Goal: Information Seeking & Learning: Learn about a topic

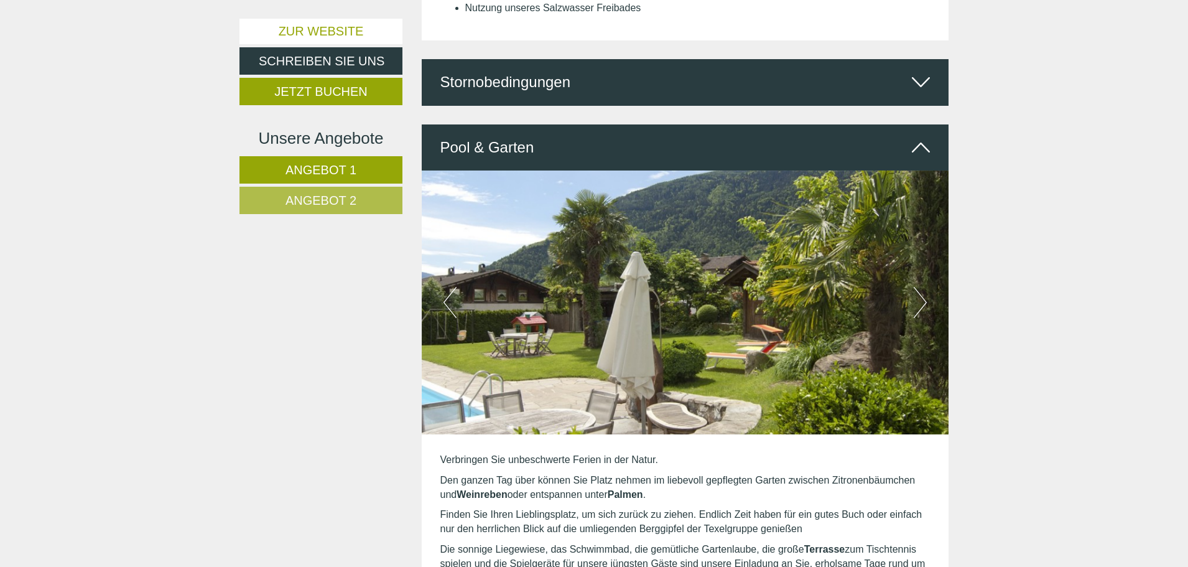
scroll to position [2675, 0]
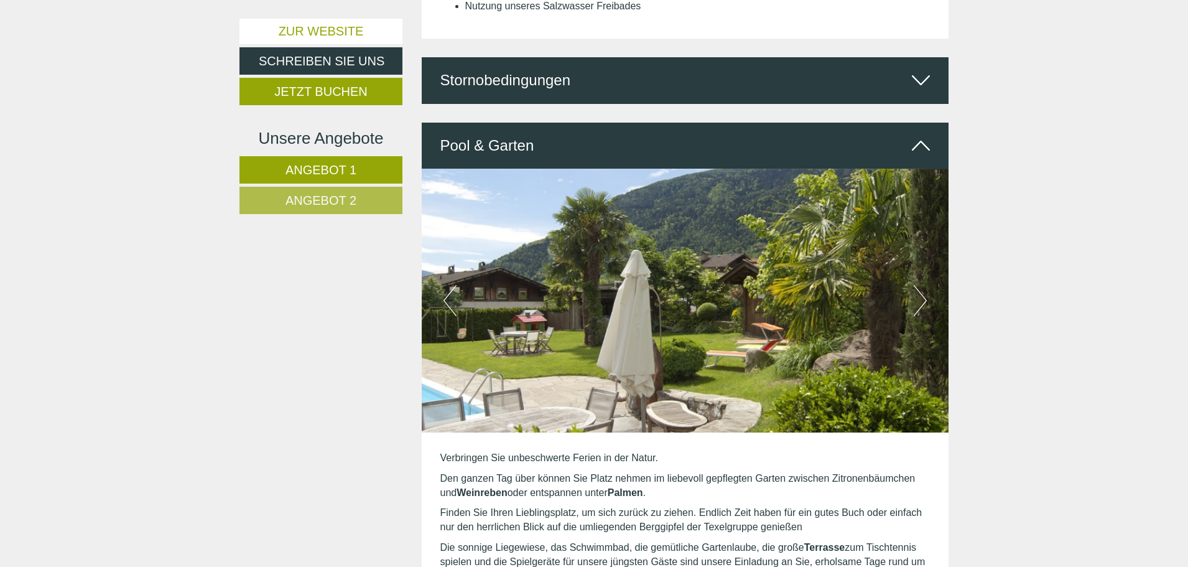
click at [924, 285] on button "Next" at bounding box center [920, 300] width 13 height 31
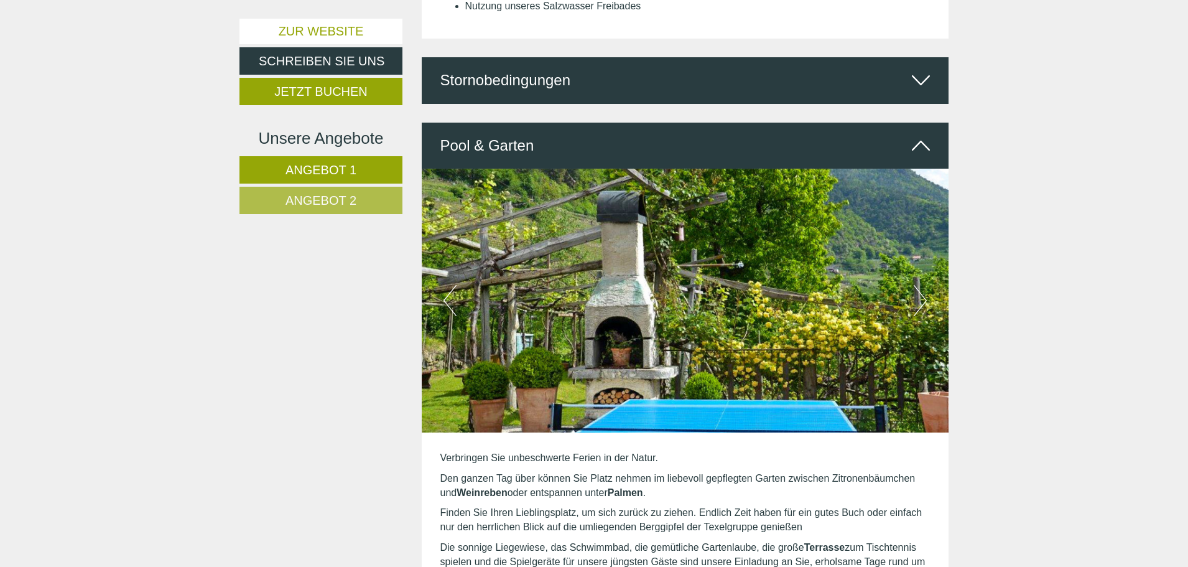
click at [924, 285] on button "Next" at bounding box center [920, 300] width 13 height 31
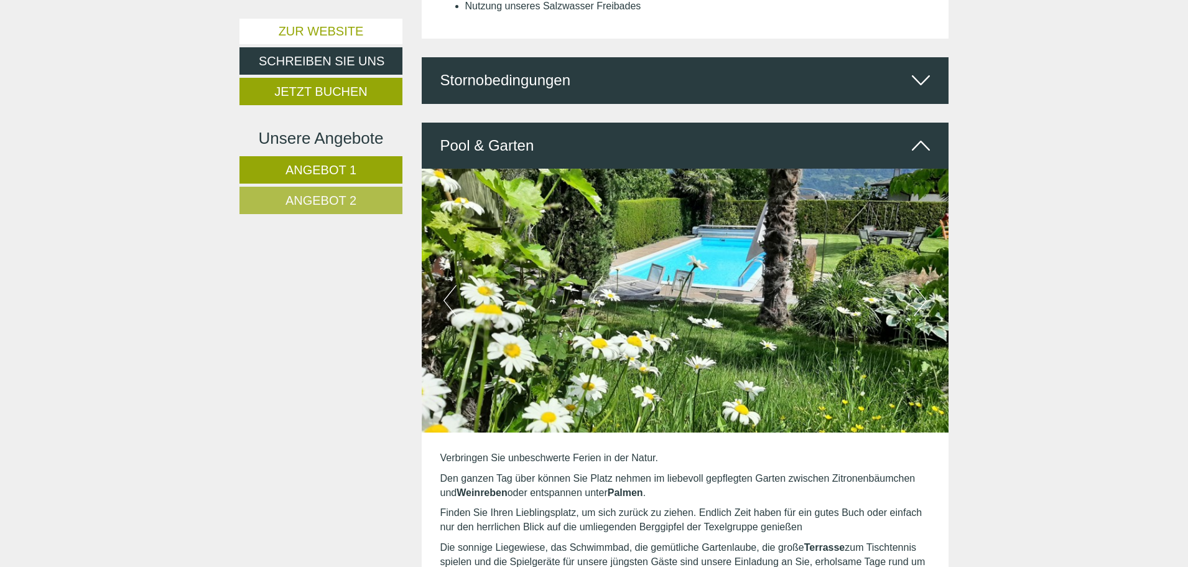
click at [924, 285] on button "Next" at bounding box center [920, 300] width 13 height 31
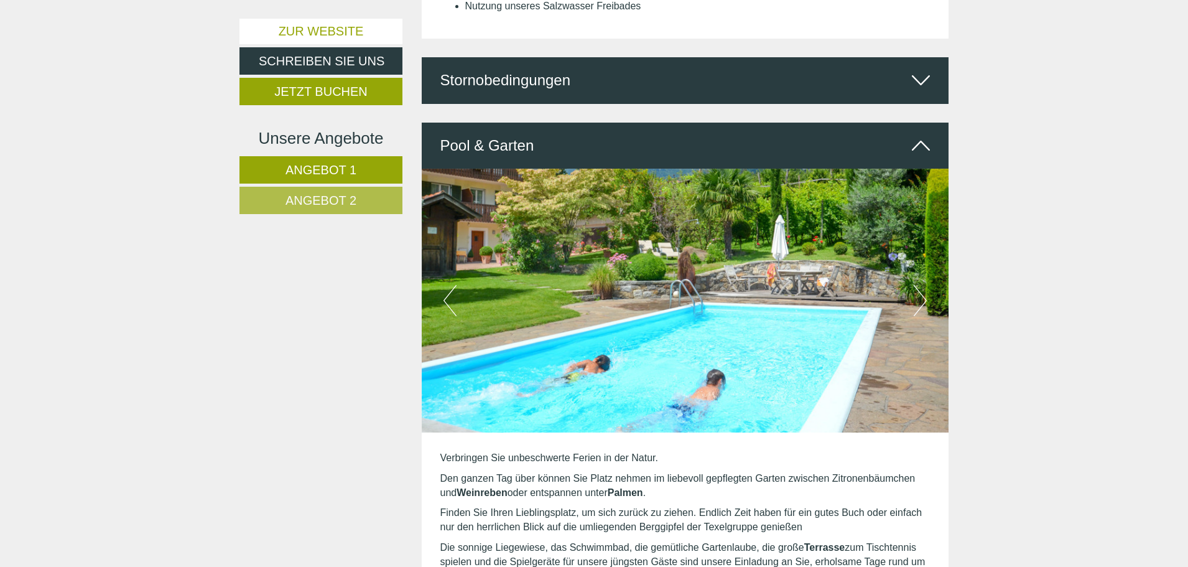
click at [924, 285] on button "Next" at bounding box center [920, 300] width 13 height 31
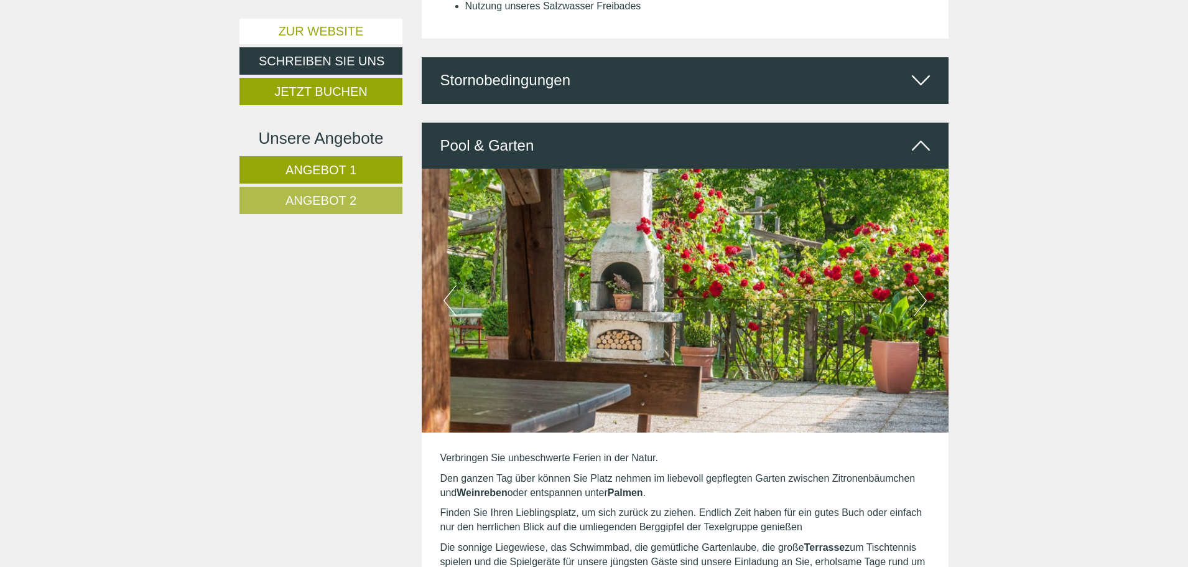
click at [924, 285] on button "Next" at bounding box center [920, 300] width 13 height 31
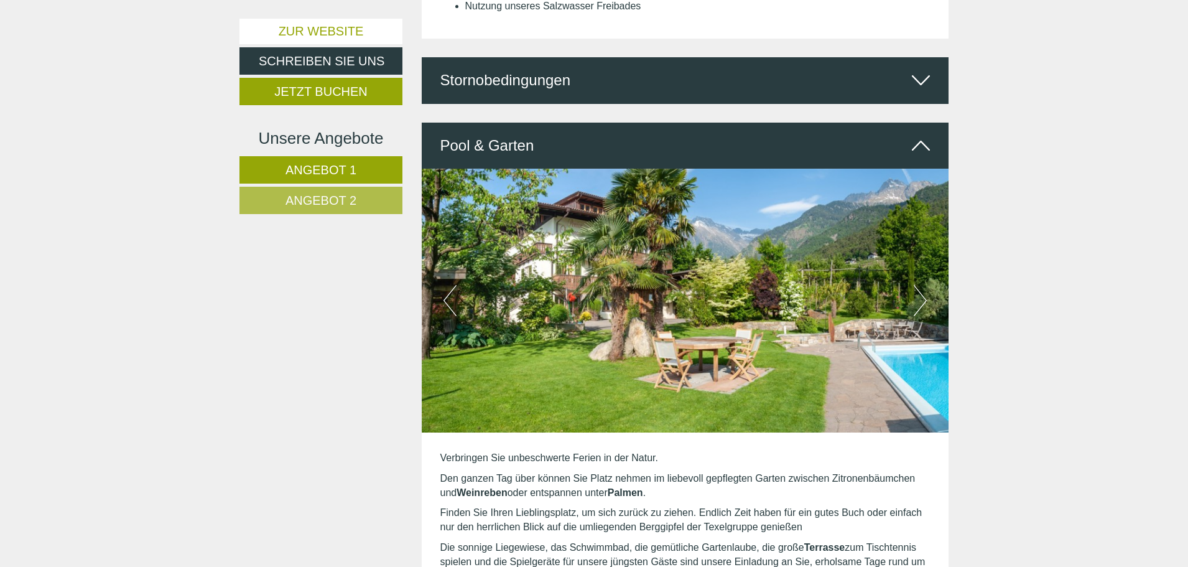
click at [324, 205] on span "Angebot 2" at bounding box center [321, 200] width 71 height 14
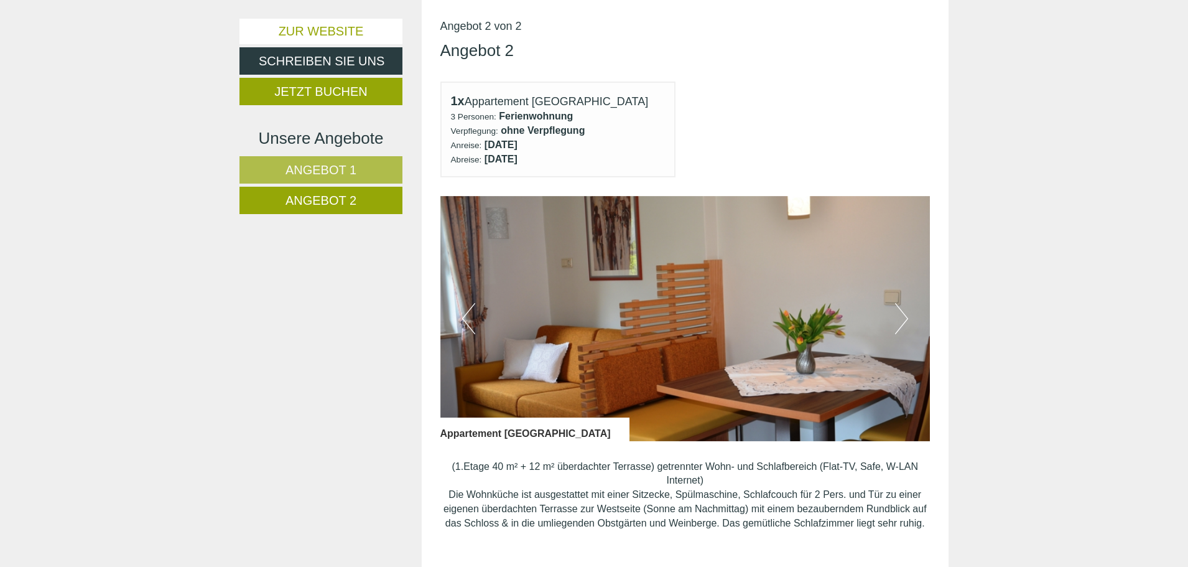
click at [901, 321] on button "Next" at bounding box center [901, 318] width 13 height 31
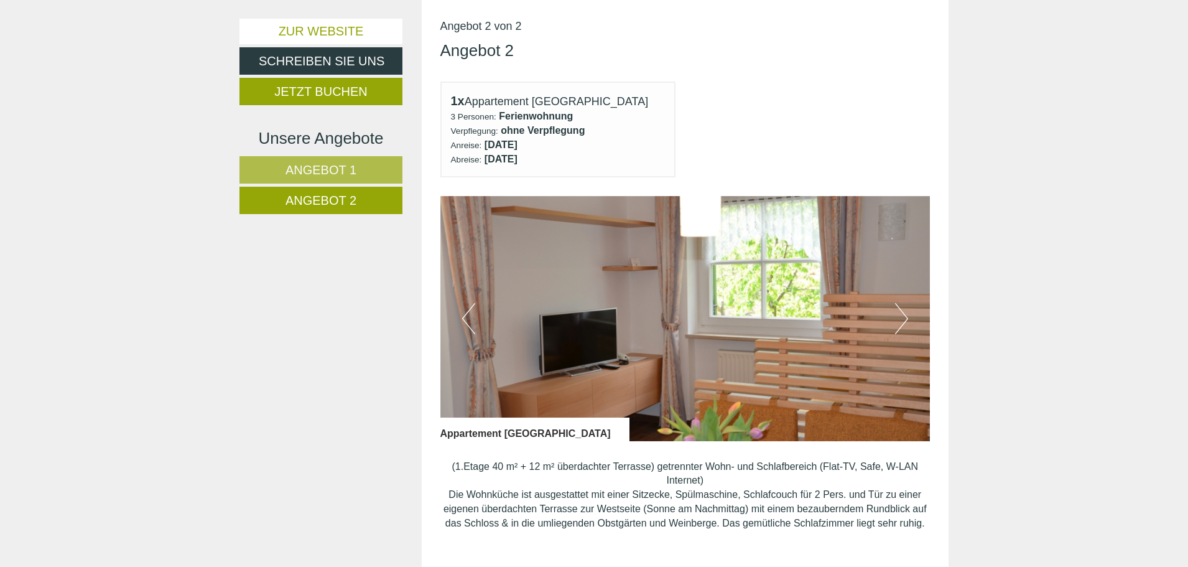
click at [901, 321] on button "Next" at bounding box center [901, 318] width 13 height 31
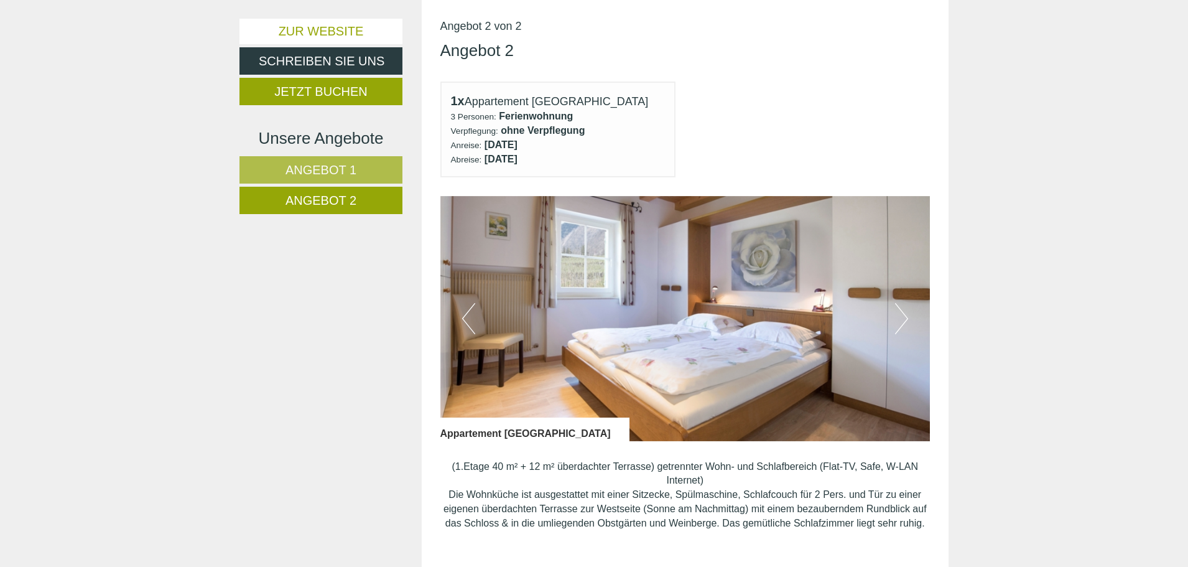
click at [901, 321] on button "Next" at bounding box center [901, 318] width 13 height 31
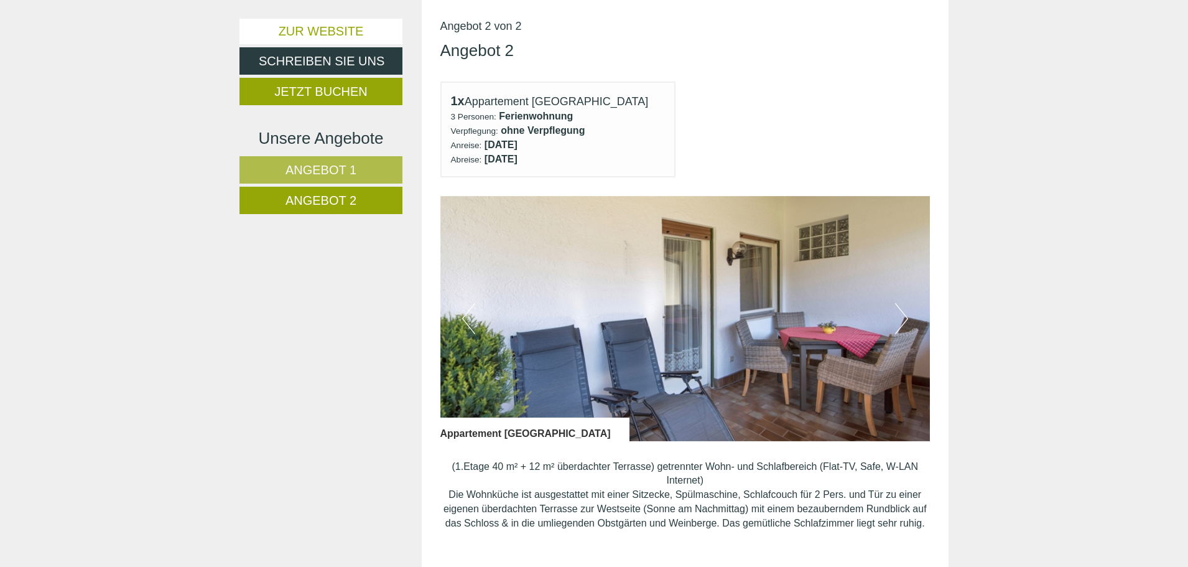
click at [901, 321] on button "Next" at bounding box center [901, 318] width 13 height 31
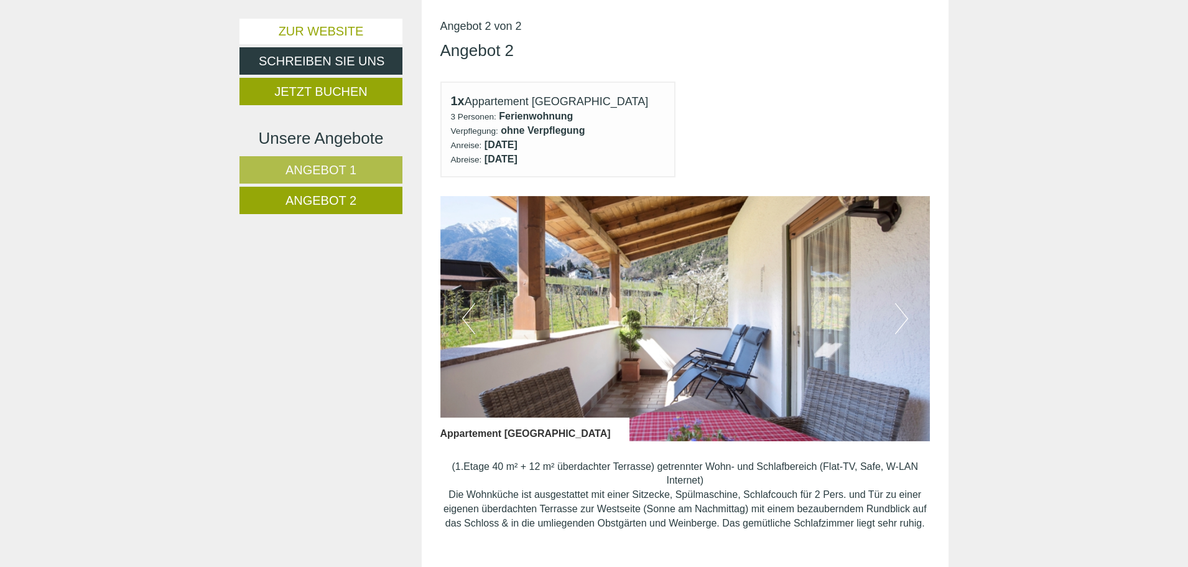
click at [901, 321] on button "Next" at bounding box center [901, 318] width 13 height 31
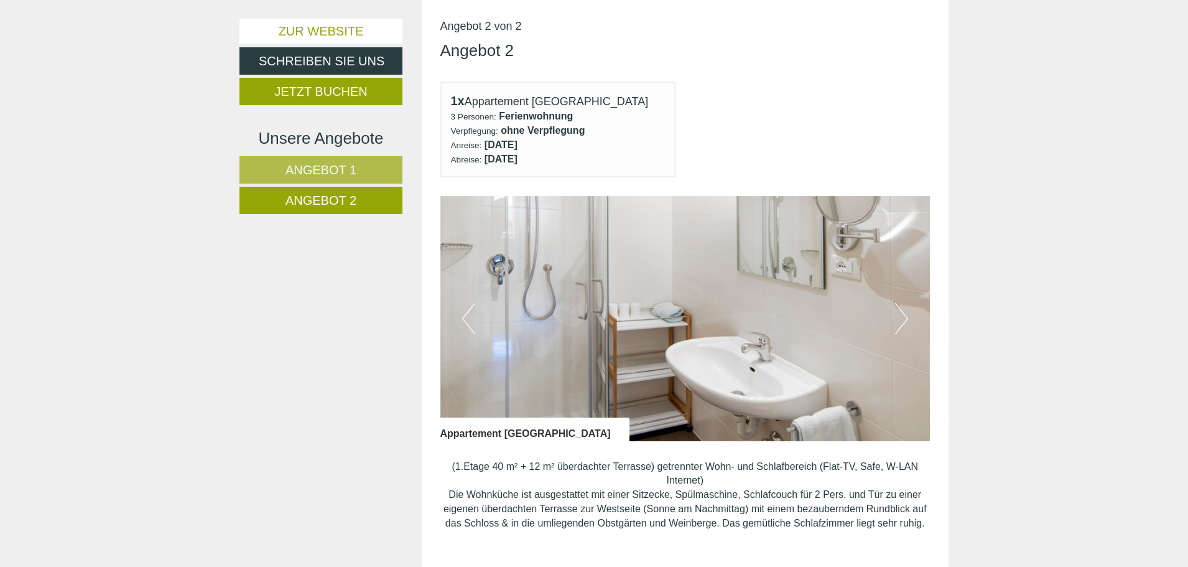
click at [901, 321] on button "Next" at bounding box center [901, 318] width 13 height 31
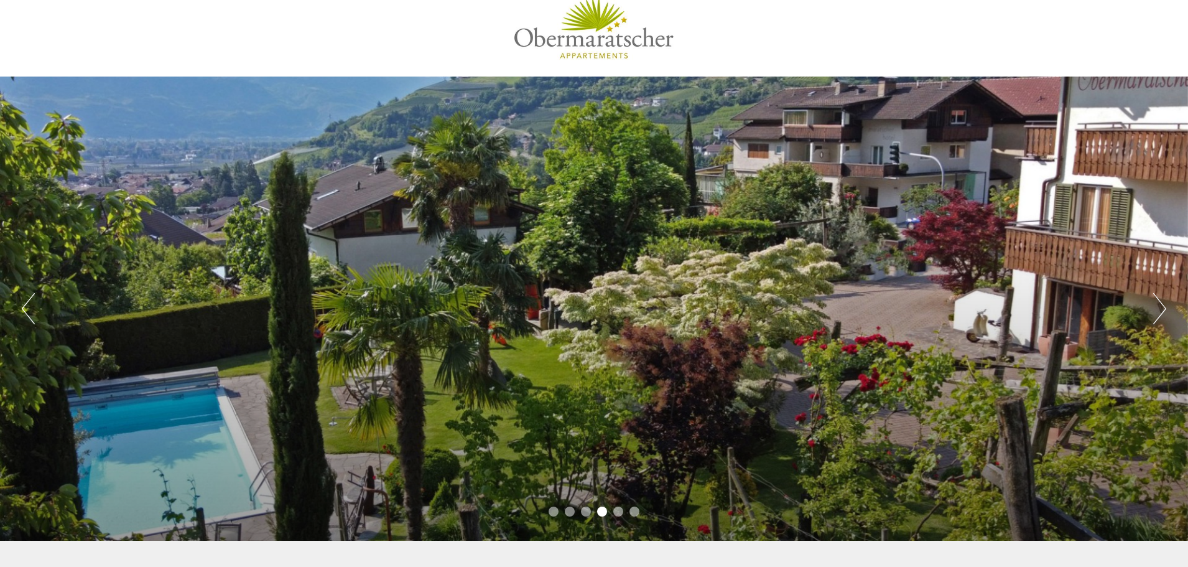
scroll to position [0, 0]
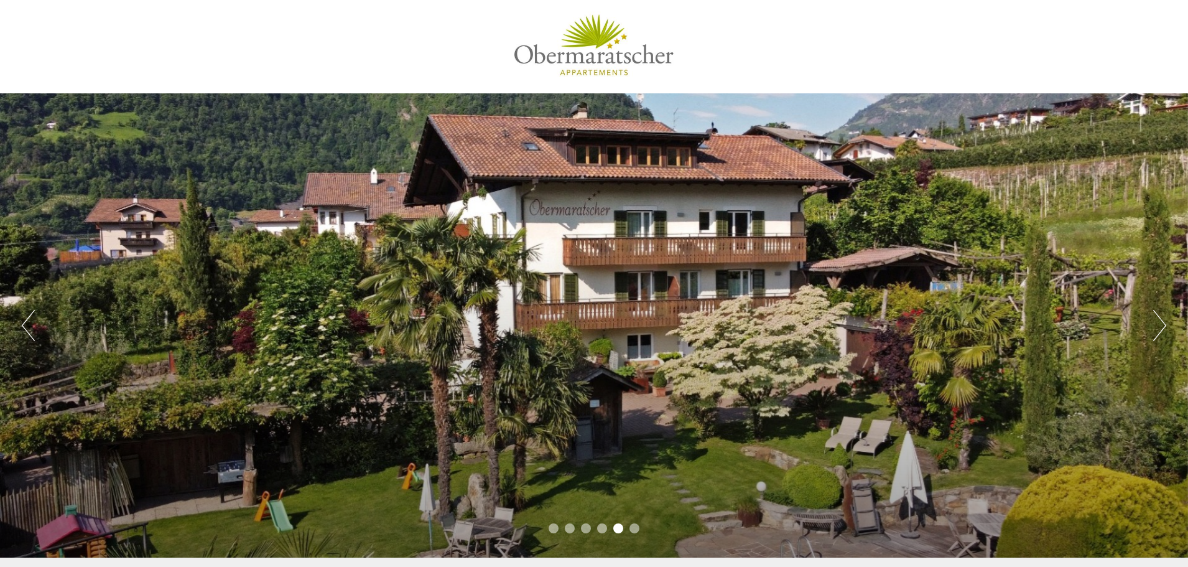
click at [1167, 323] on div "Previous Next 1 2 3 4 5 6" at bounding box center [594, 325] width 1188 height 464
click at [1164, 324] on button "Next" at bounding box center [1159, 325] width 13 height 31
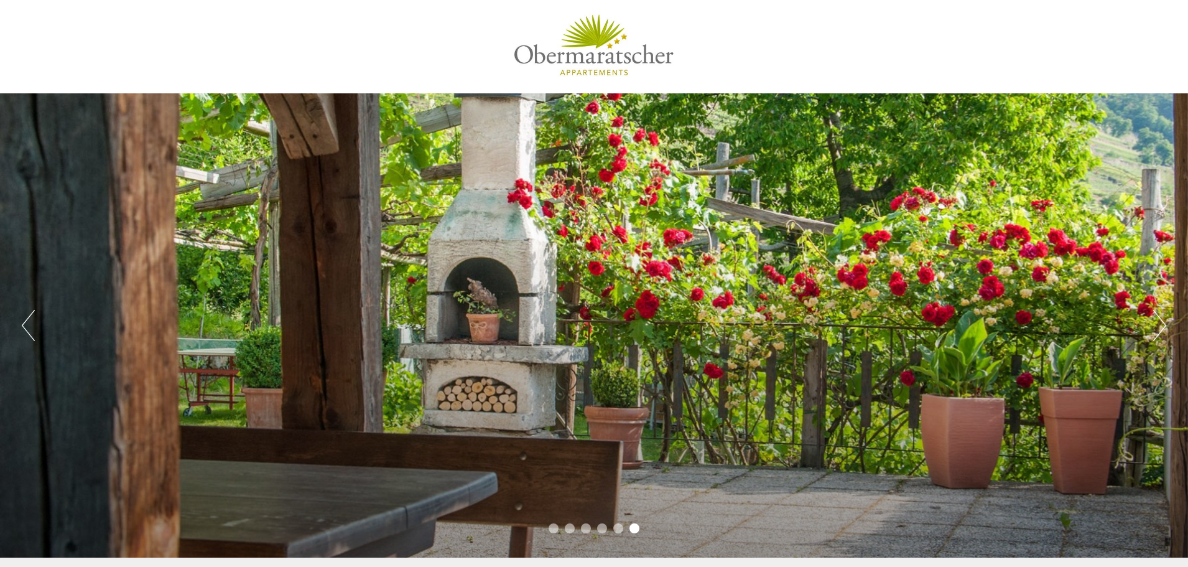
click at [1164, 324] on button "Next" at bounding box center [1159, 325] width 13 height 31
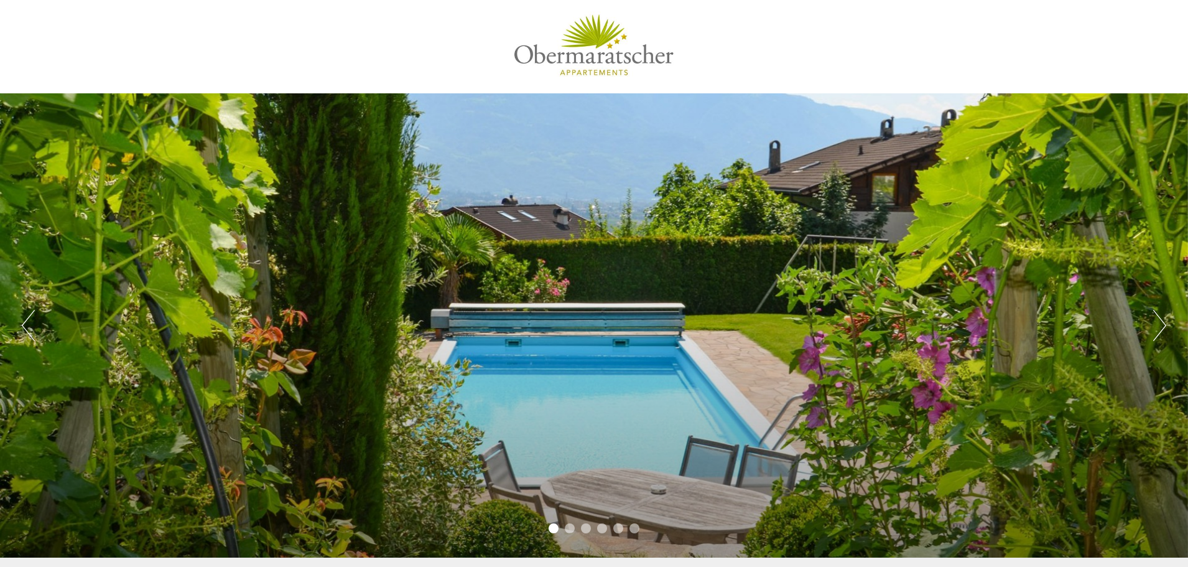
click at [1164, 324] on button "Next" at bounding box center [1159, 325] width 13 height 31
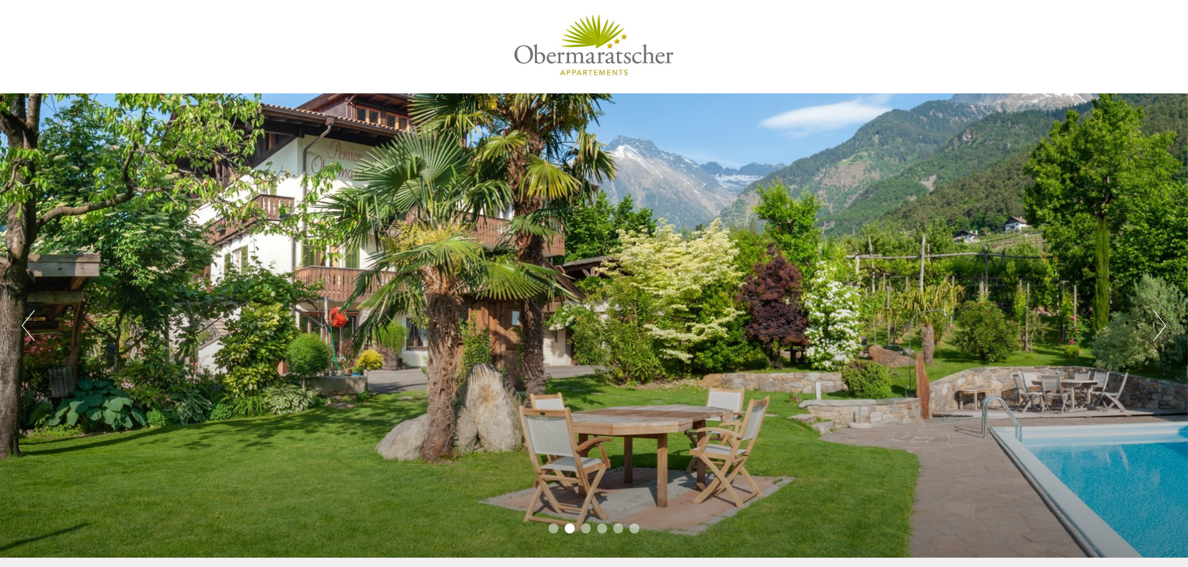
click at [1160, 323] on button "Next" at bounding box center [1159, 325] width 13 height 31
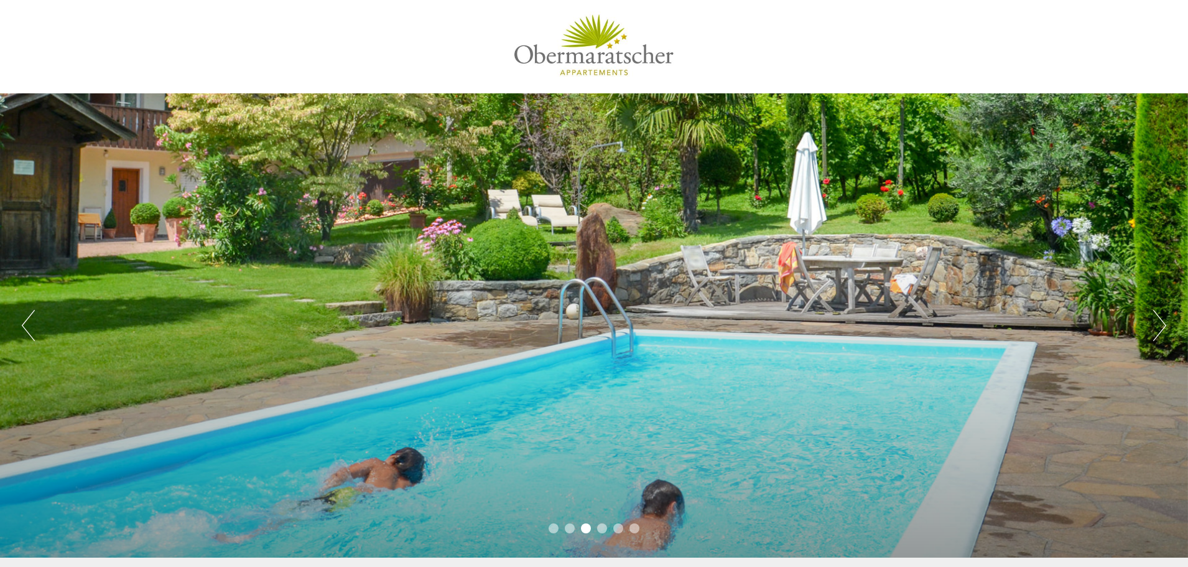
click at [1160, 323] on button "Next" at bounding box center [1159, 325] width 13 height 31
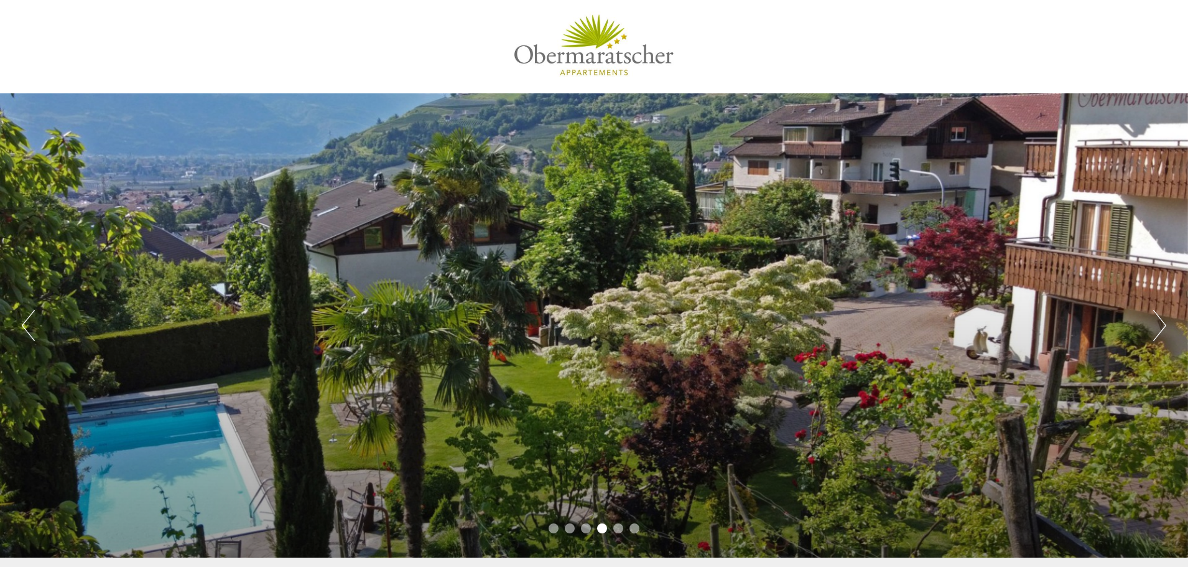
click at [1160, 323] on button "Next" at bounding box center [1159, 325] width 13 height 31
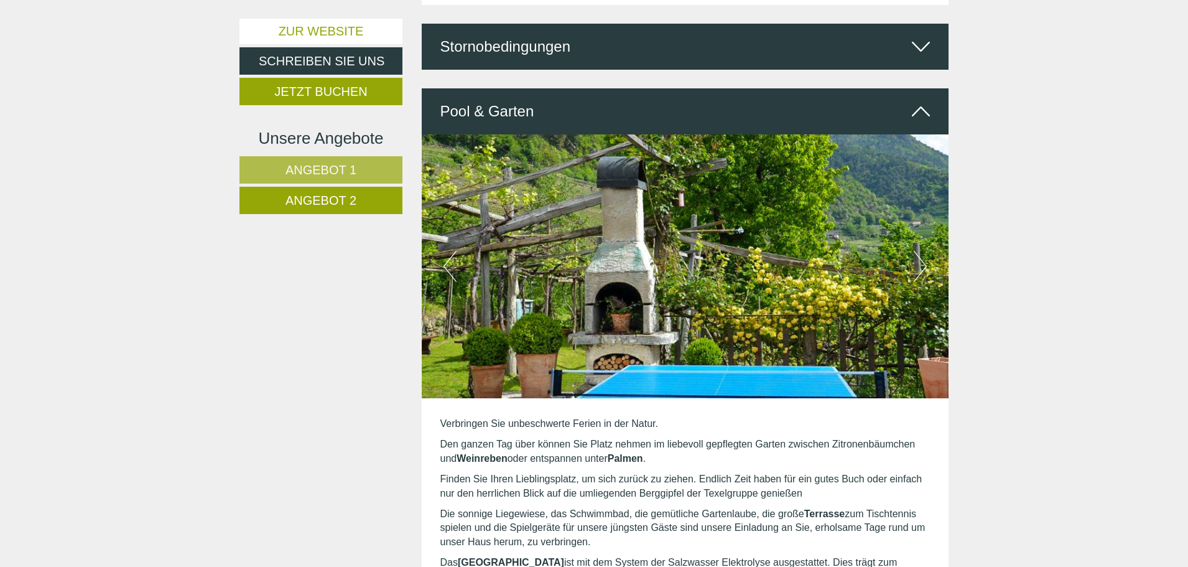
scroll to position [2053, 0]
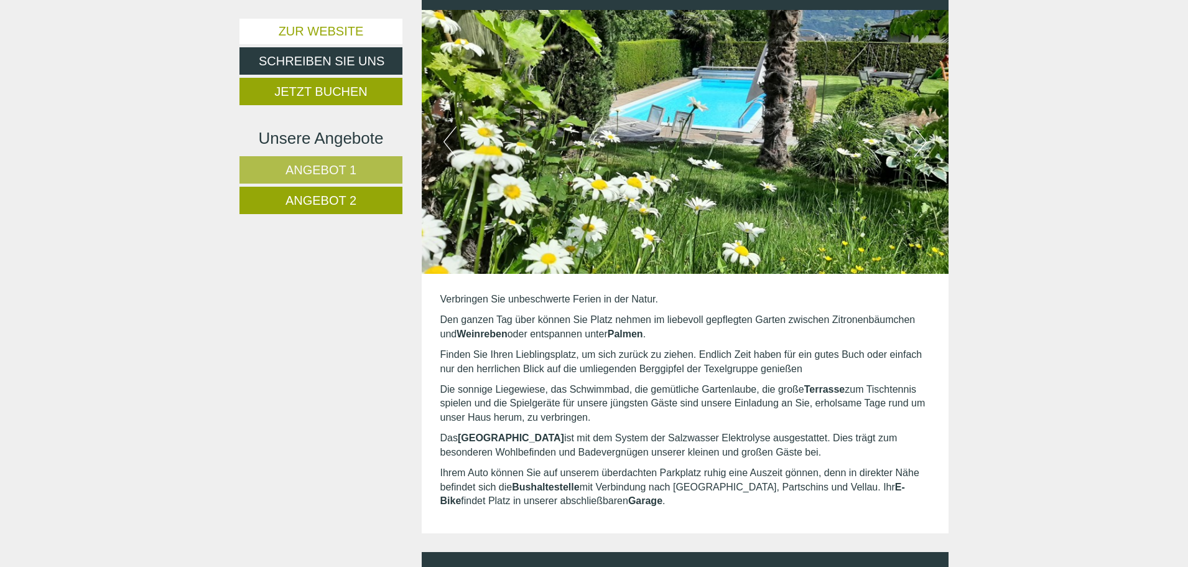
click at [298, 169] on span "Angebot 1" at bounding box center [321, 170] width 71 height 14
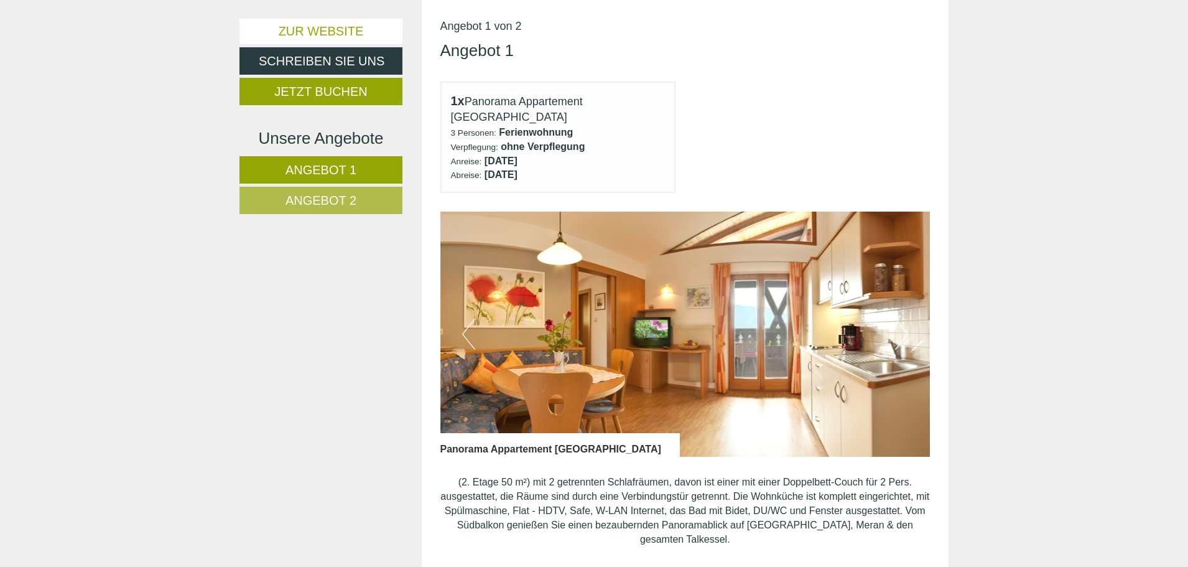
click at [903, 322] on button "Next" at bounding box center [901, 334] width 13 height 31
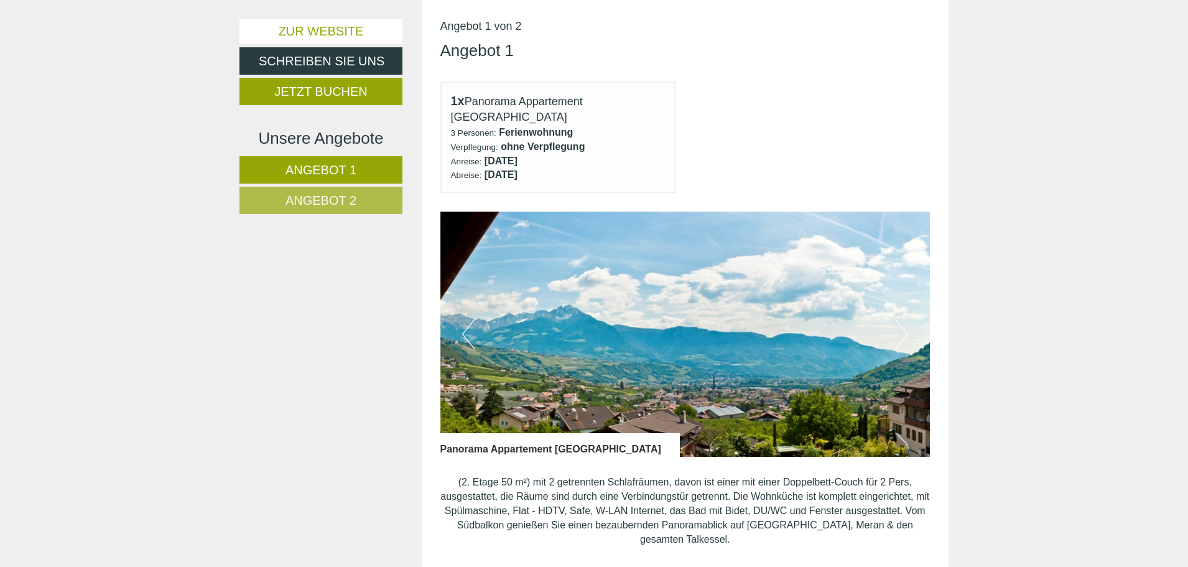
click at [903, 321] on button "Next" at bounding box center [901, 334] width 13 height 31
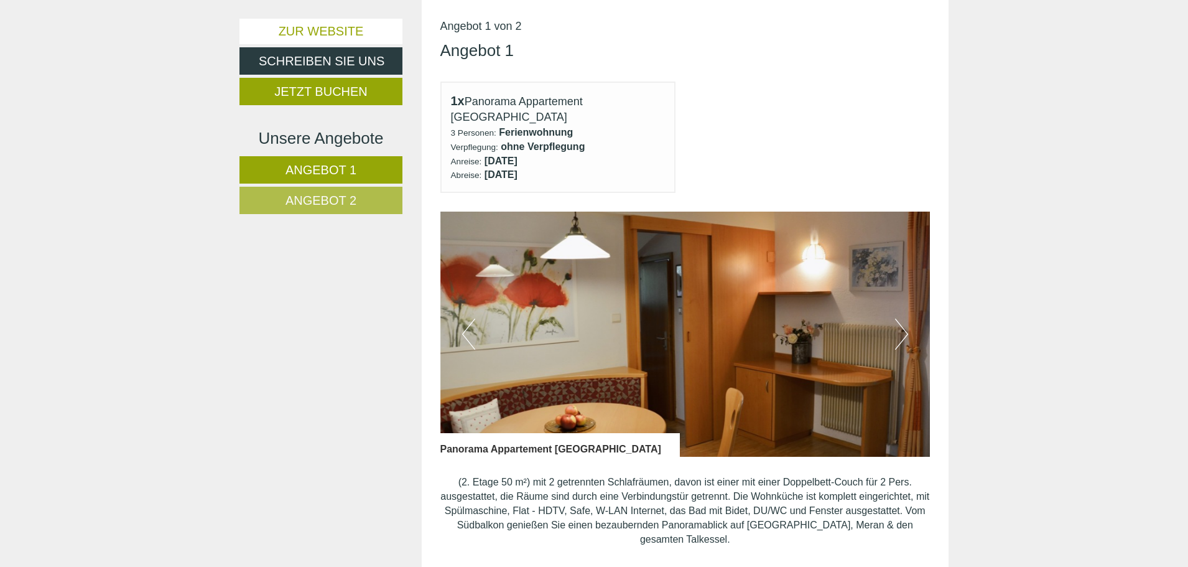
click at [903, 321] on button "Next" at bounding box center [901, 334] width 13 height 31
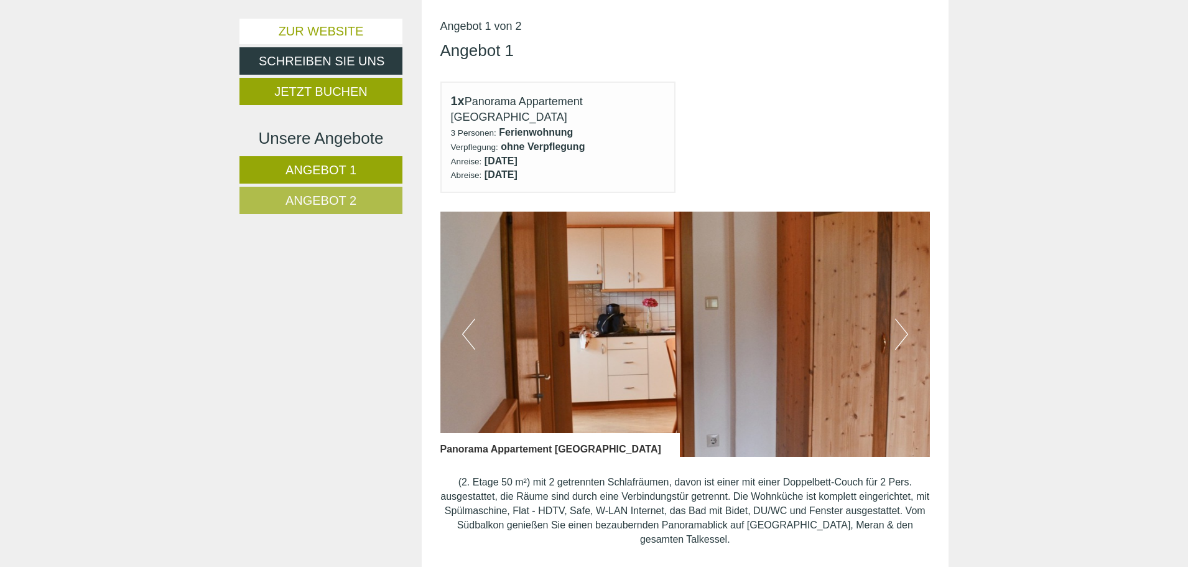
click at [903, 321] on button "Next" at bounding box center [901, 334] width 13 height 31
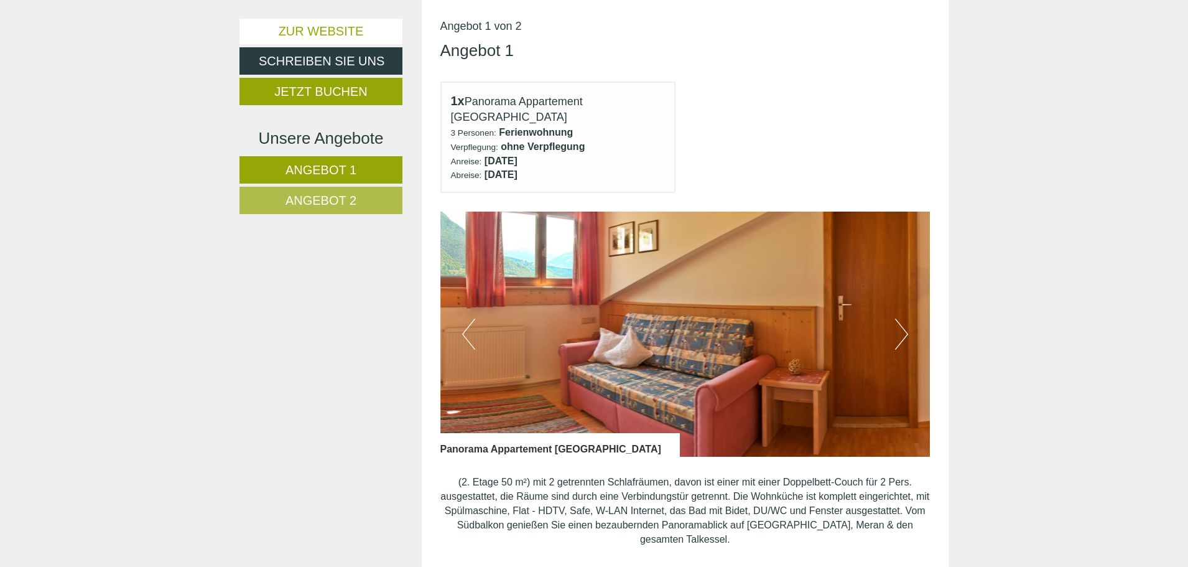
click at [903, 321] on button "Next" at bounding box center [901, 334] width 13 height 31
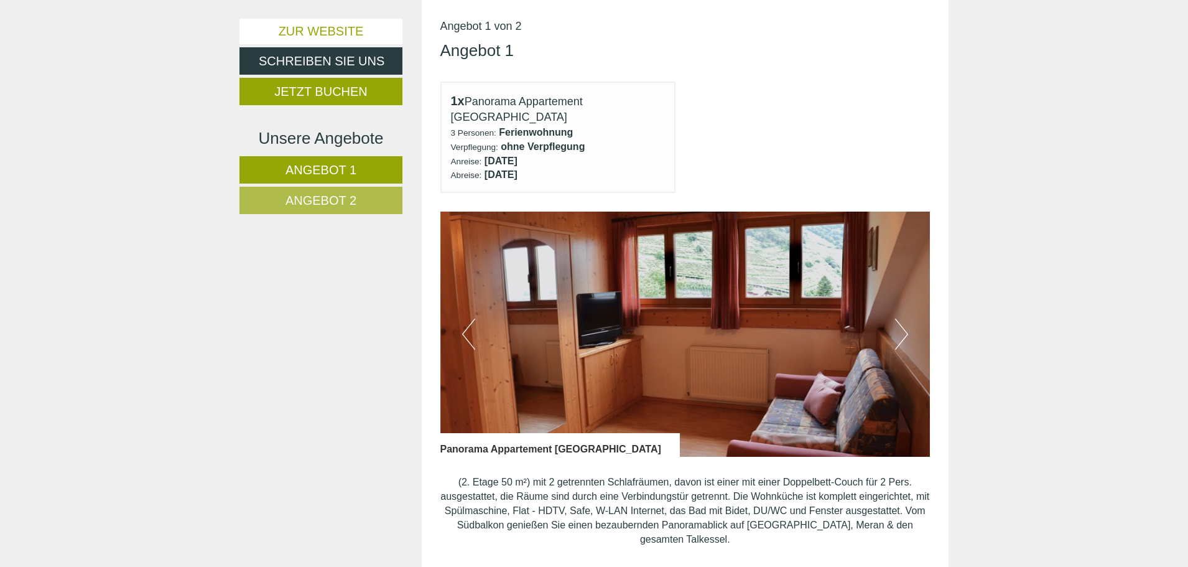
click at [903, 321] on button "Next" at bounding box center [901, 334] width 13 height 31
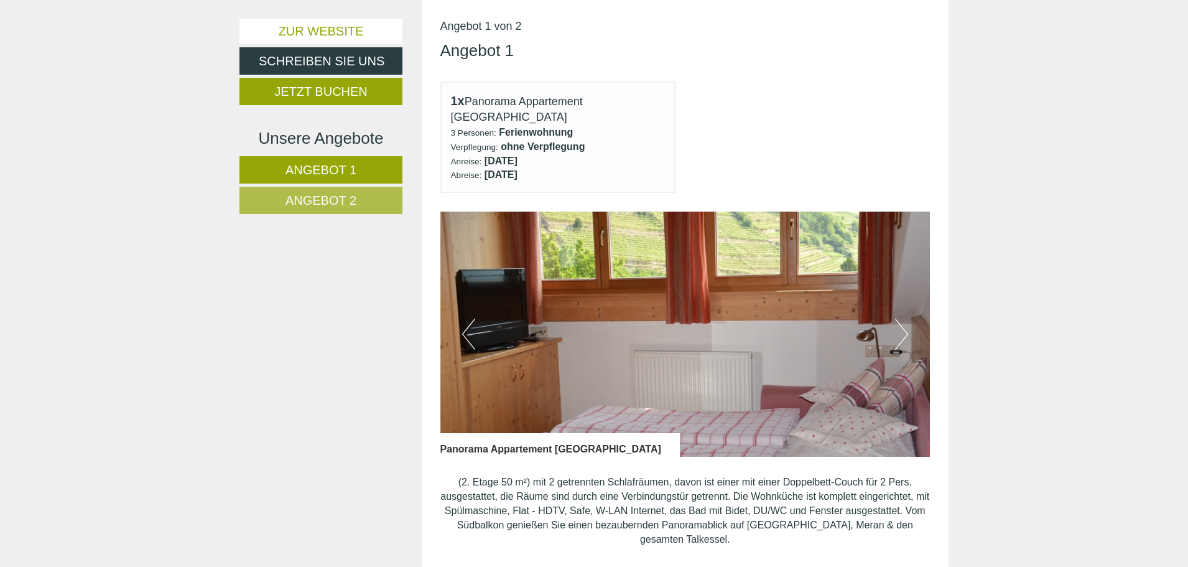
click at [903, 321] on button "Next" at bounding box center [901, 334] width 13 height 31
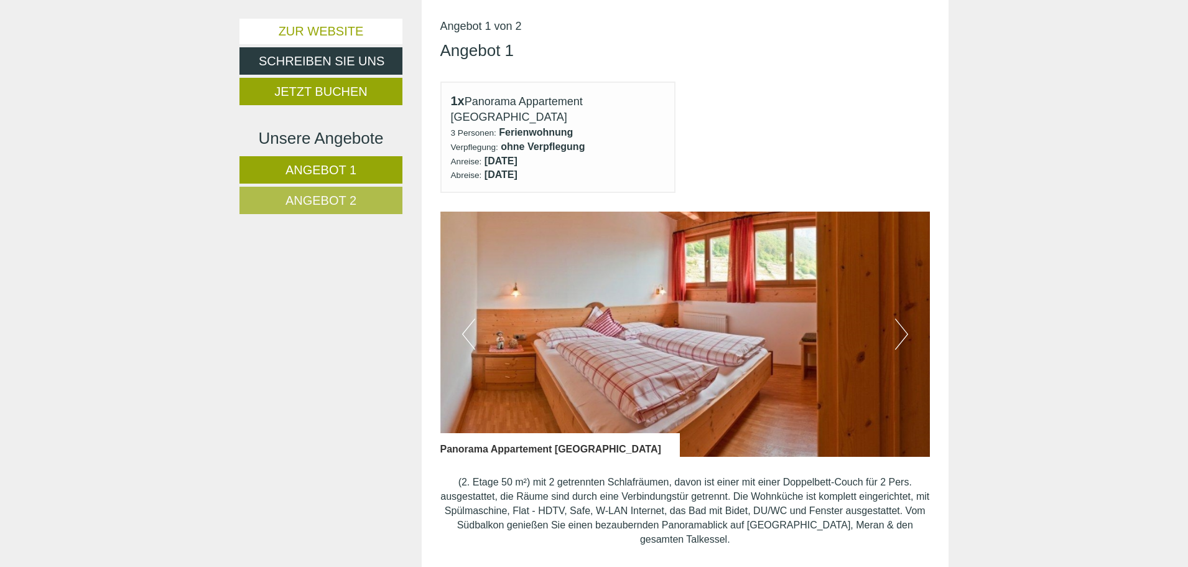
click at [903, 321] on button "Next" at bounding box center [901, 334] width 13 height 31
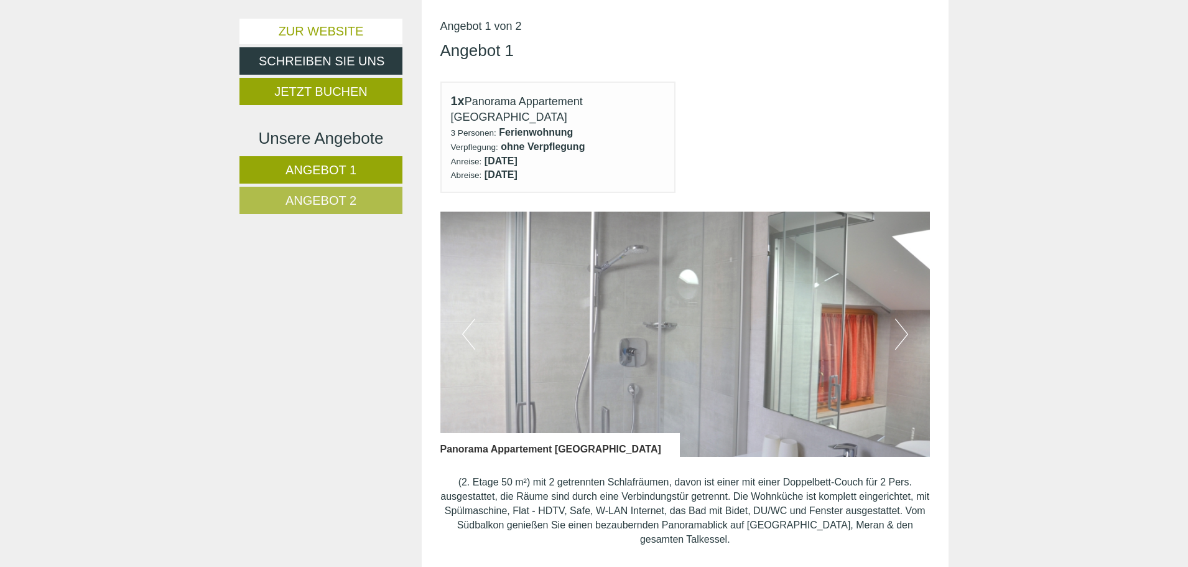
click at [903, 321] on button "Next" at bounding box center [901, 334] width 13 height 31
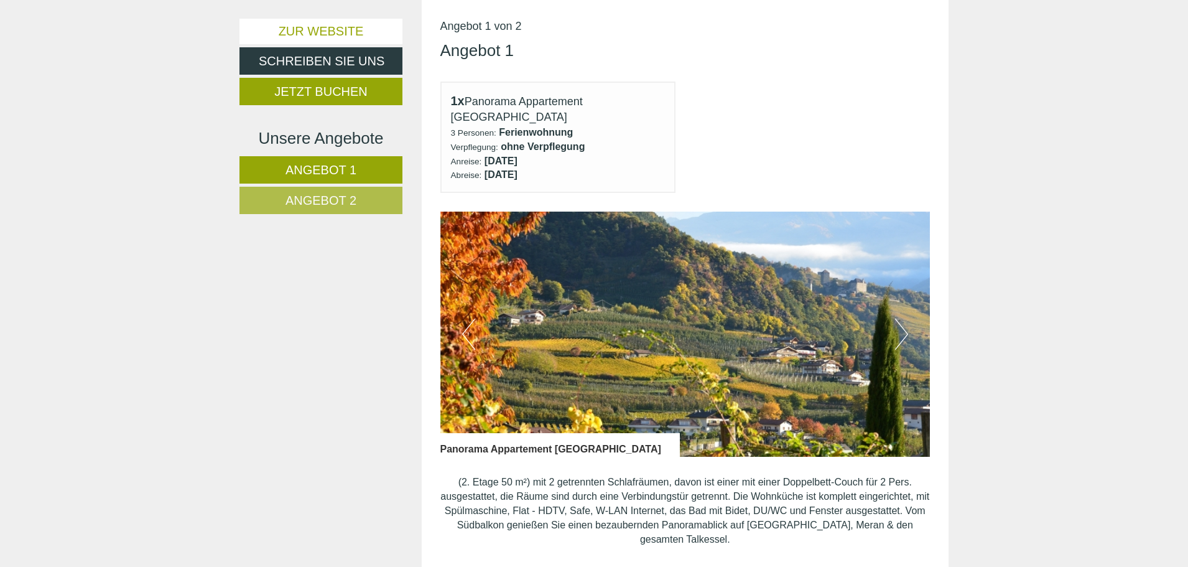
click at [903, 321] on button "Next" at bounding box center [901, 334] width 13 height 31
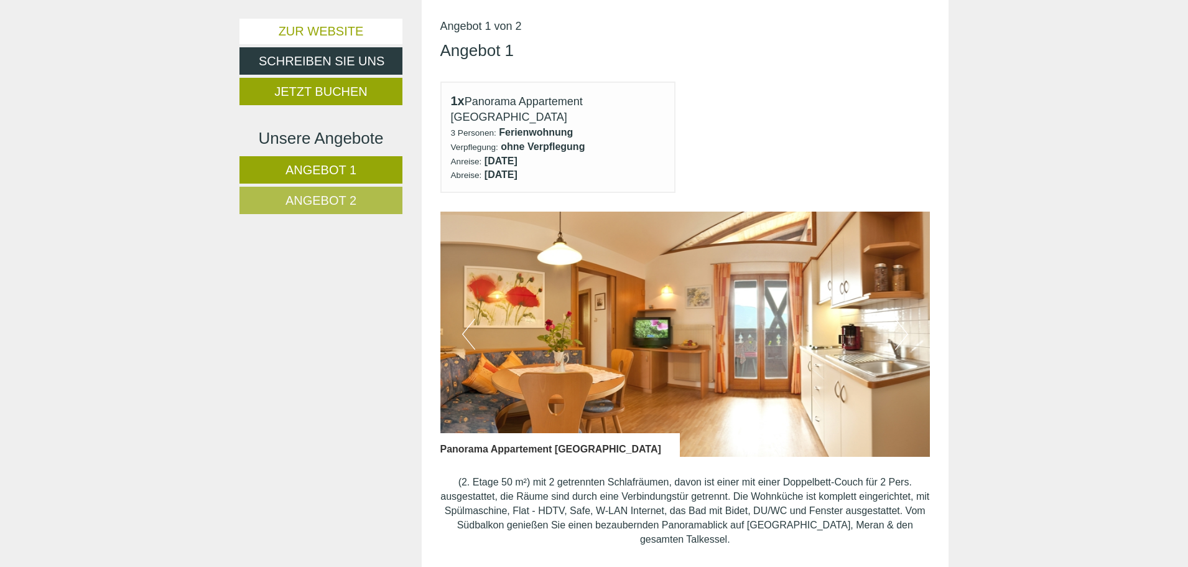
click at [903, 321] on button "Next" at bounding box center [901, 334] width 13 height 31
